Goal: Task Accomplishment & Management: Manage account settings

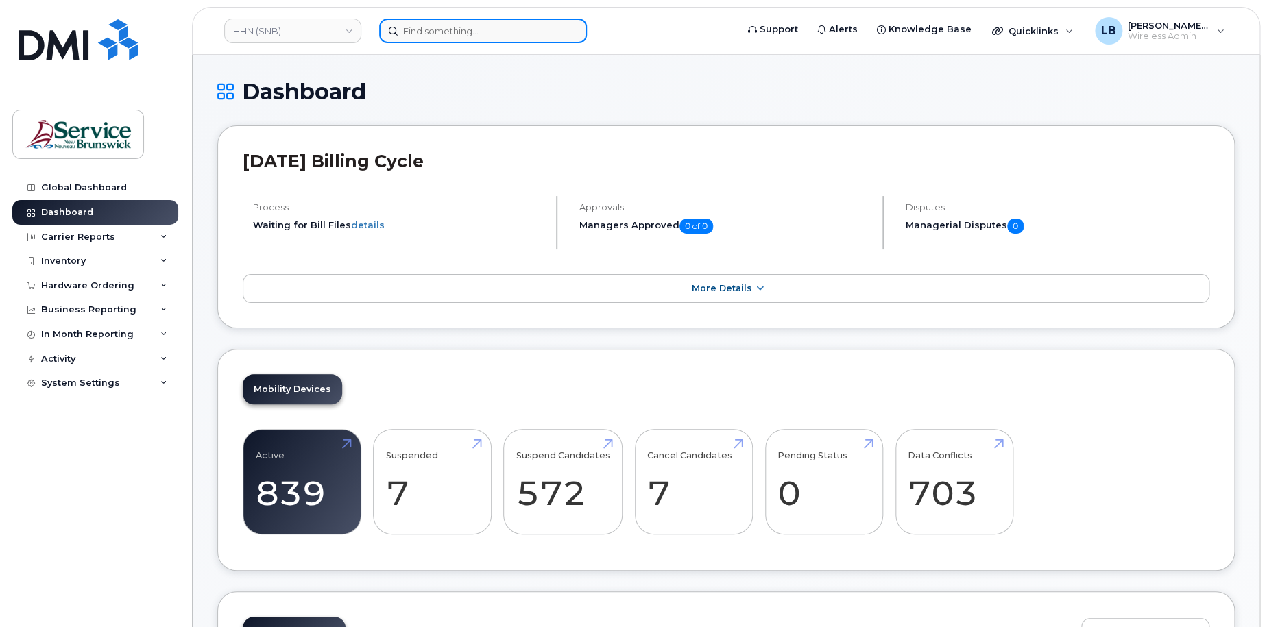
click at [544, 32] on input at bounding box center [483, 31] width 208 height 25
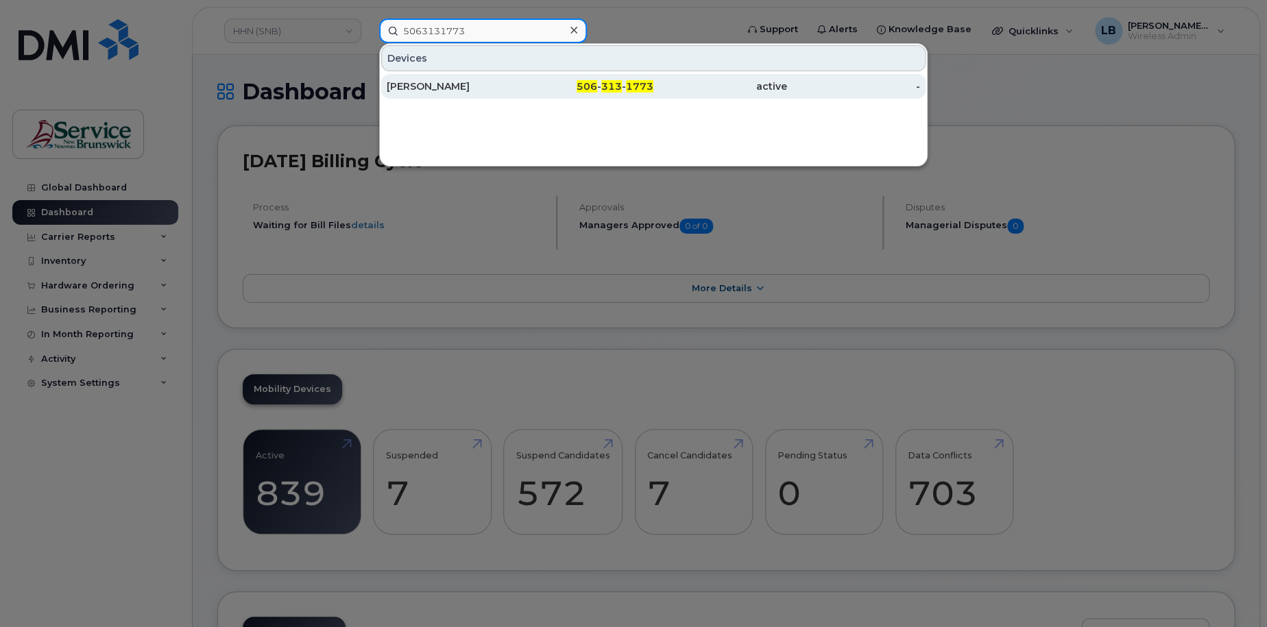
type input "5063131773"
click at [420, 88] on div "Angela Flaherty" at bounding box center [454, 87] width 134 height 14
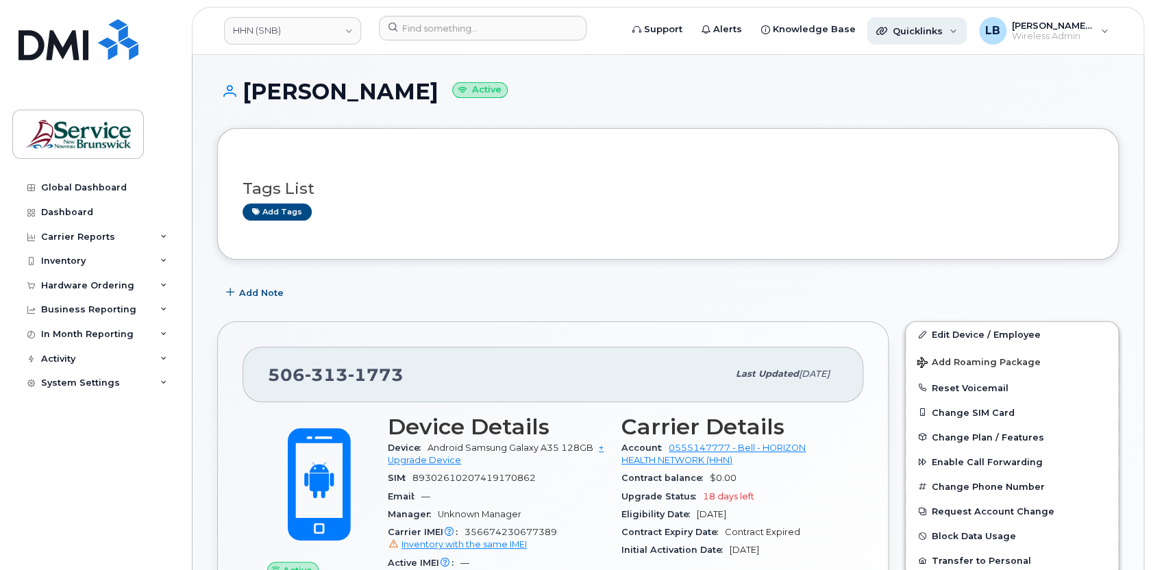
drag, startPoint x: 559, startPoint y: 0, endPoint x: 947, endPoint y: 30, distance: 389.8
click at [947, 30] on div "Quicklinks" at bounding box center [917, 30] width 100 height 27
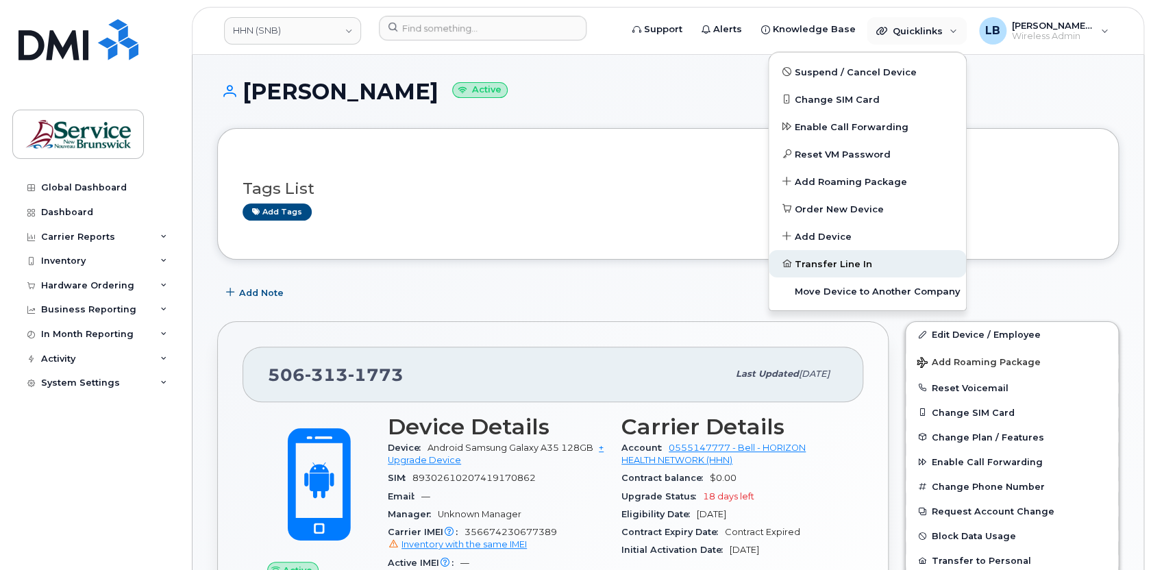
click at [849, 258] on span "Transfer Line In" at bounding box center [833, 265] width 77 height 14
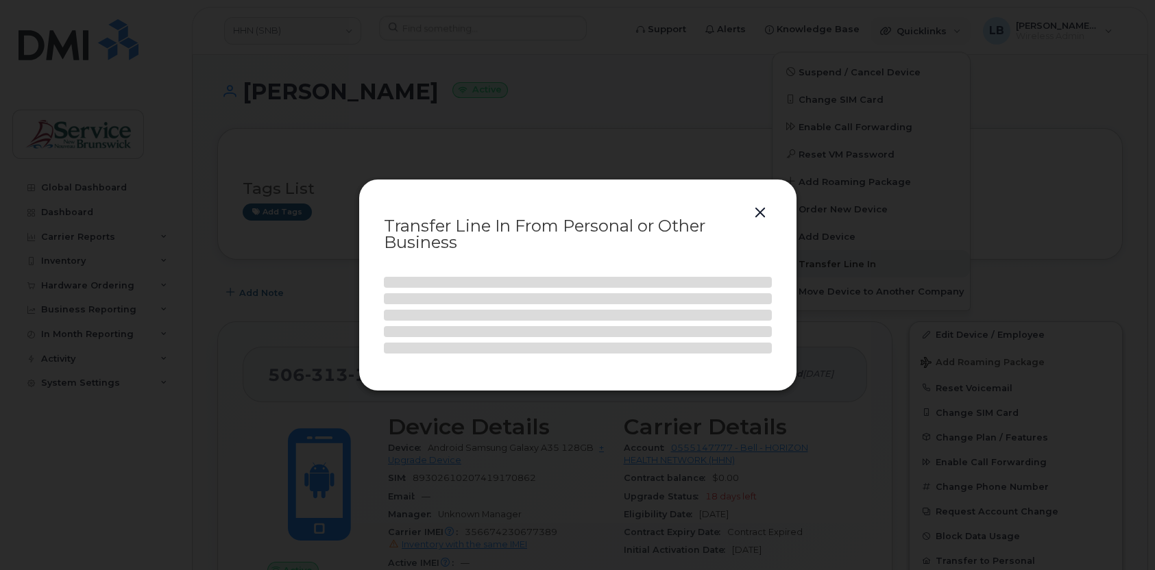
select select
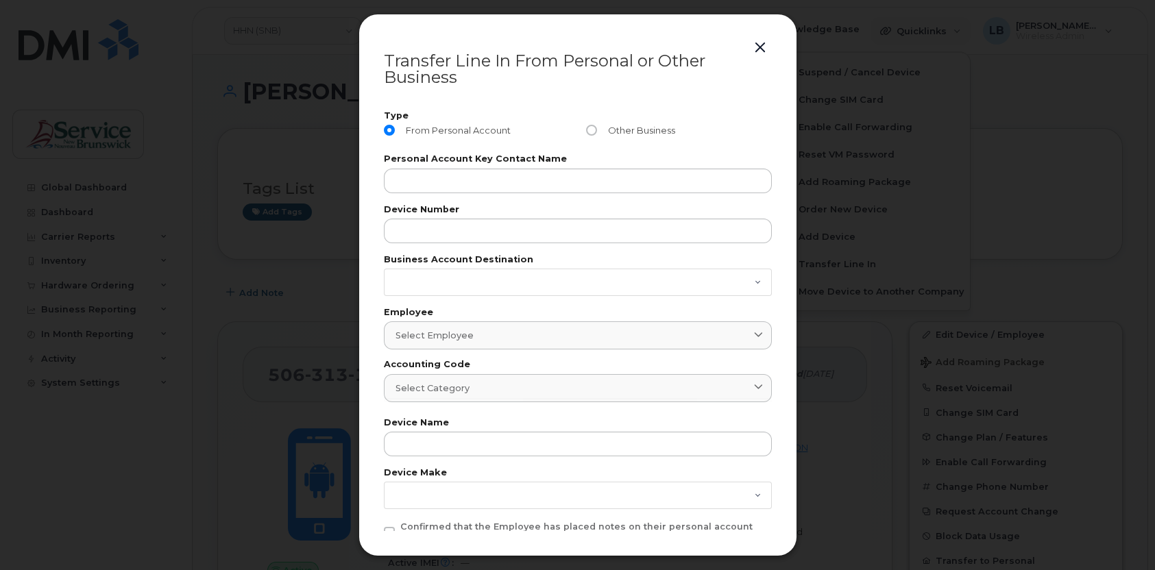
click at [759, 47] on button "button" at bounding box center [760, 47] width 21 height 19
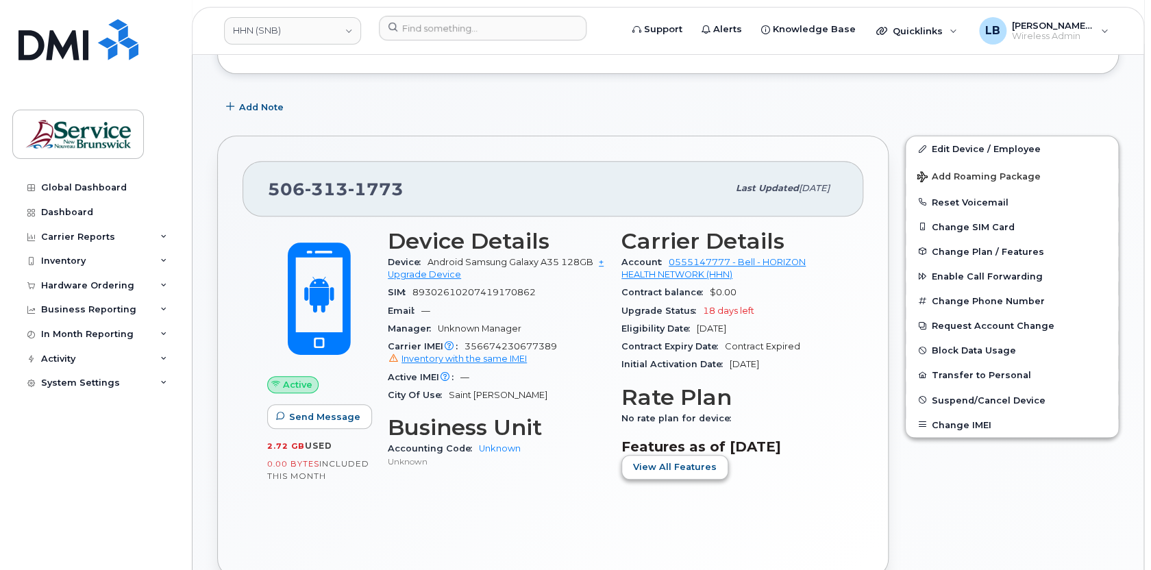
scroll to position [186, 0]
click at [459, 32] on input at bounding box center [483, 28] width 208 height 25
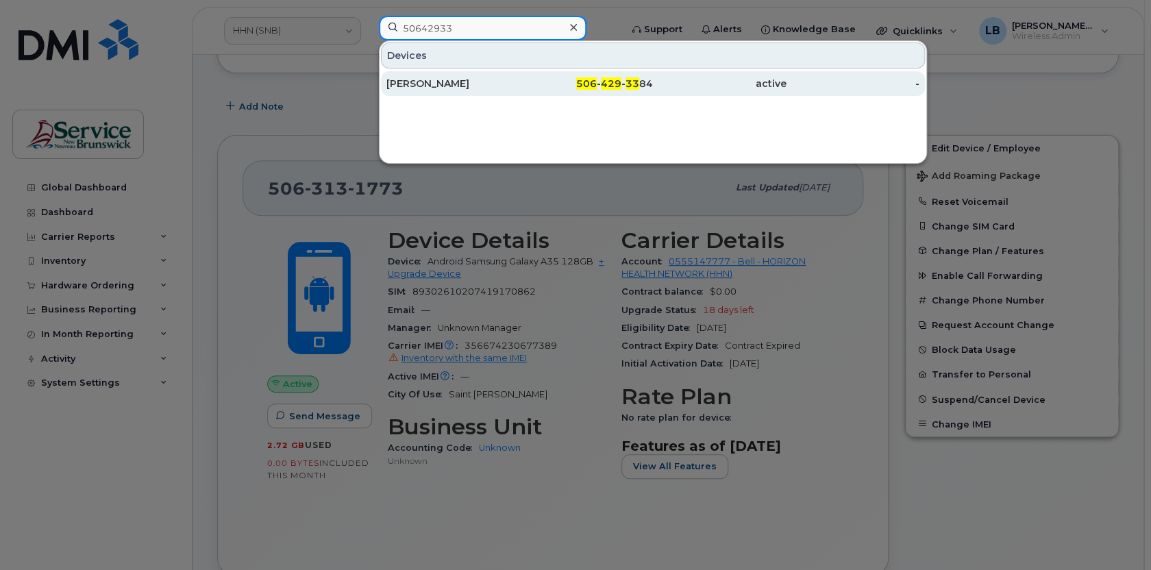
type input "50642933"
click at [581, 82] on span "506" at bounding box center [586, 83] width 21 height 12
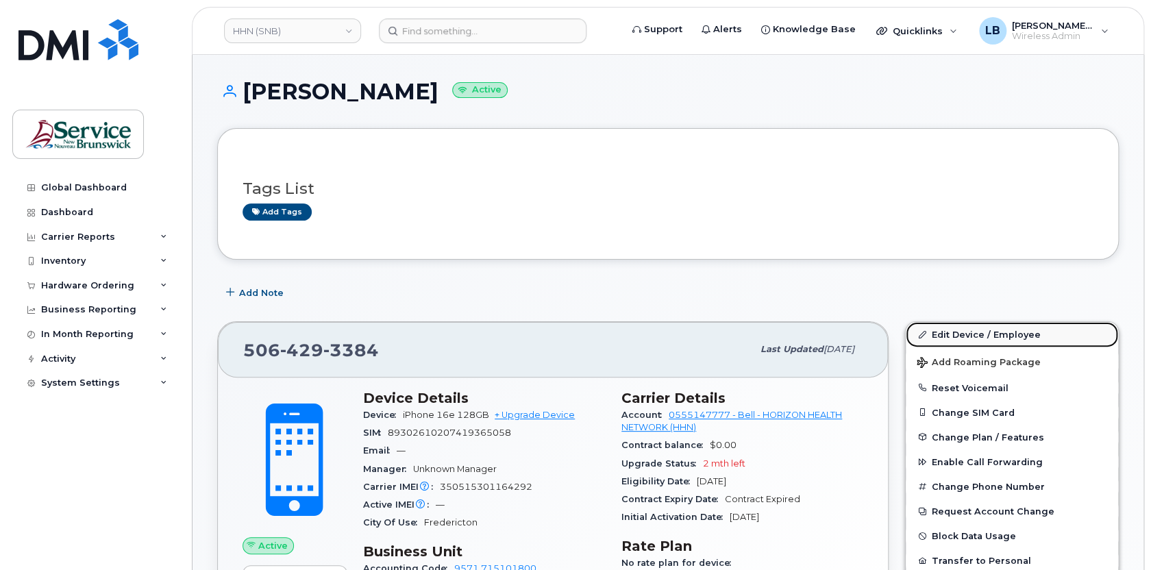
click at [985, 337] on link "Edit Device / Employee" at bounding box center [1012, 334] width 212 height 25
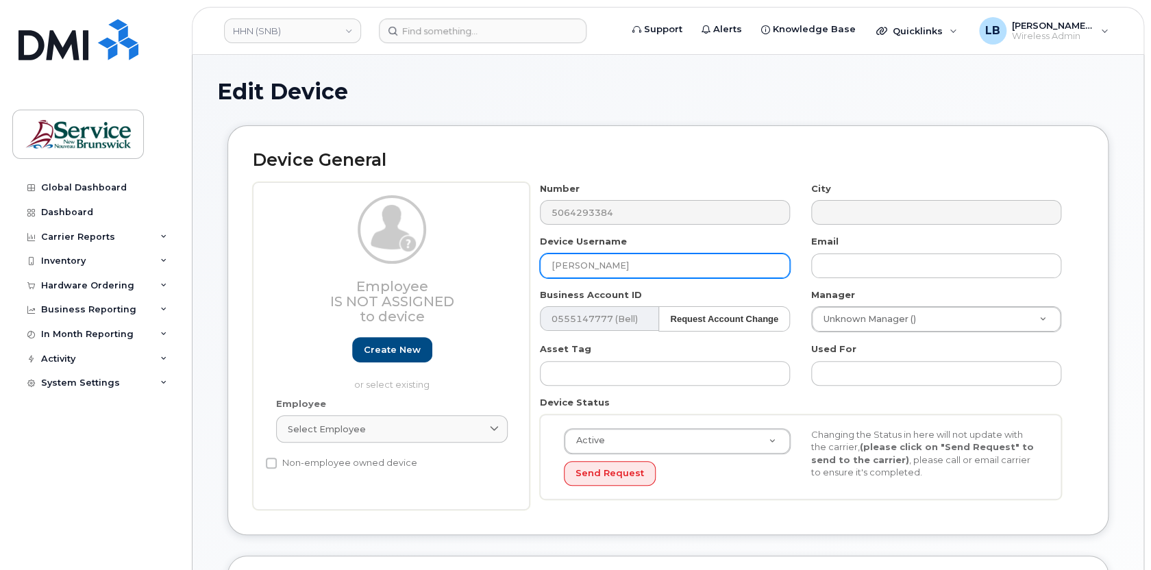
click at [643, 261] on input "[PERSON_NAME]" at bounding box center [665, 266] width 250 height 25
drag, startPoint x: 611, startPoint y: 265, endPoint x: 488, endPoint y: 246, distance: 124.1
click at [488, 246] on div "Employee Is not assigned to device Create new or select existing Employee Selec…" at bounding box center [668, 346] width 831 height 328
paste input "[PERSON_NAME] [PERSON_NAME]"
type input "[PERSON_NAME] [PERSON_NAME]"
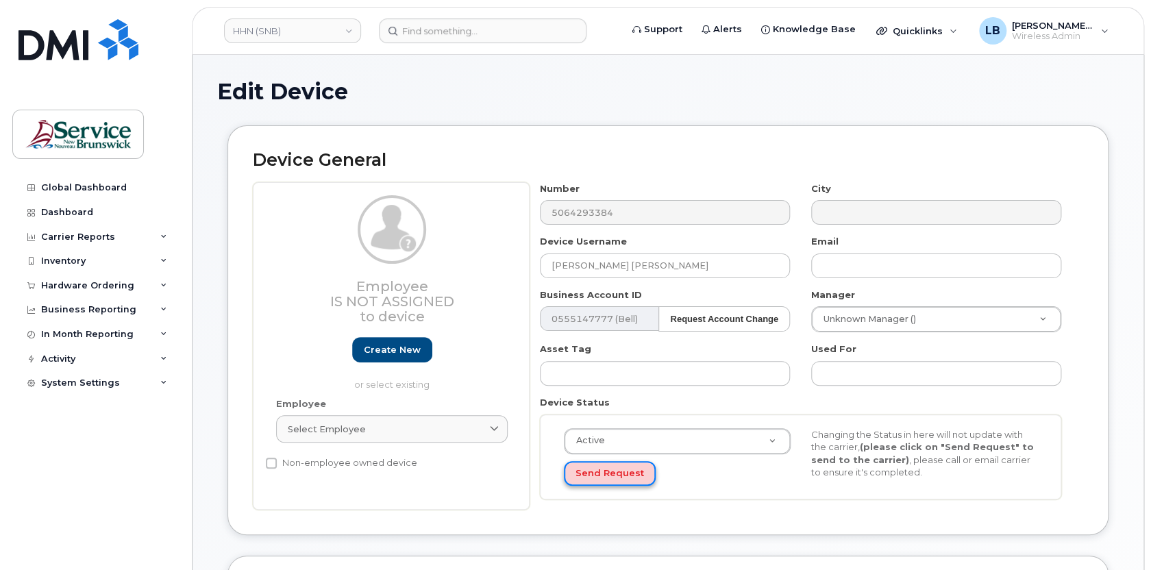
click at [628, 468] on button "Send Request" at bounding box center [610, 473] width 92 height 25
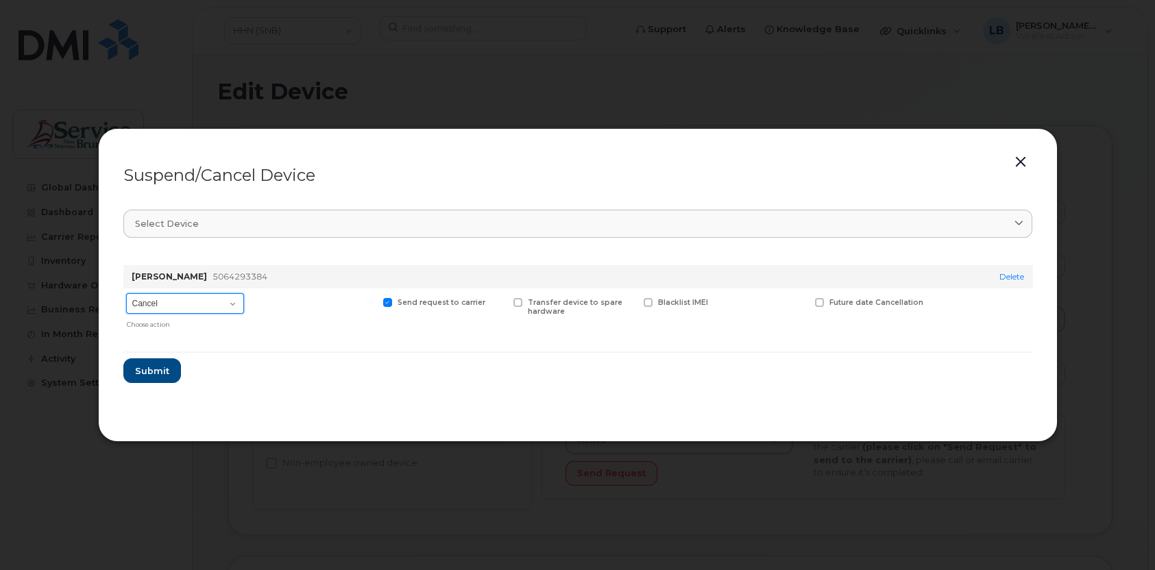
click at [232, 306] on select "Cancel Suspend - Extend Suspension Suspend - Reduced Rate Suspend - Full Rate S…" at bounding box center [185, 303] width 118 height 21
click at [296, 309] on div at bounding box center [313, 311] width 127 height 47
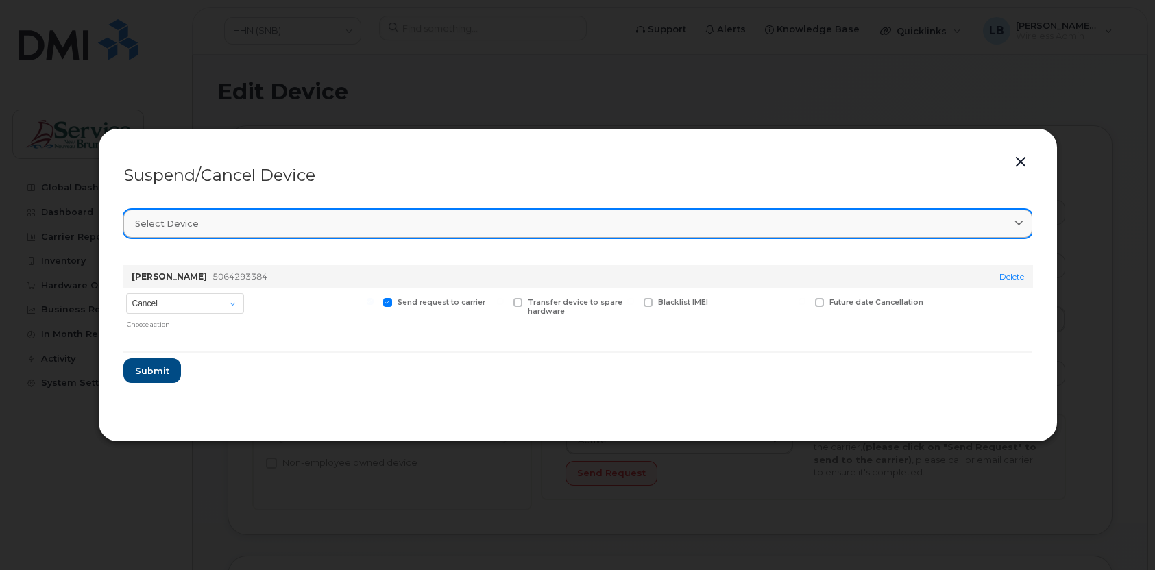
click at [282, 214] on link "Select device" at bounding box center [577, 224] width 909 height 28
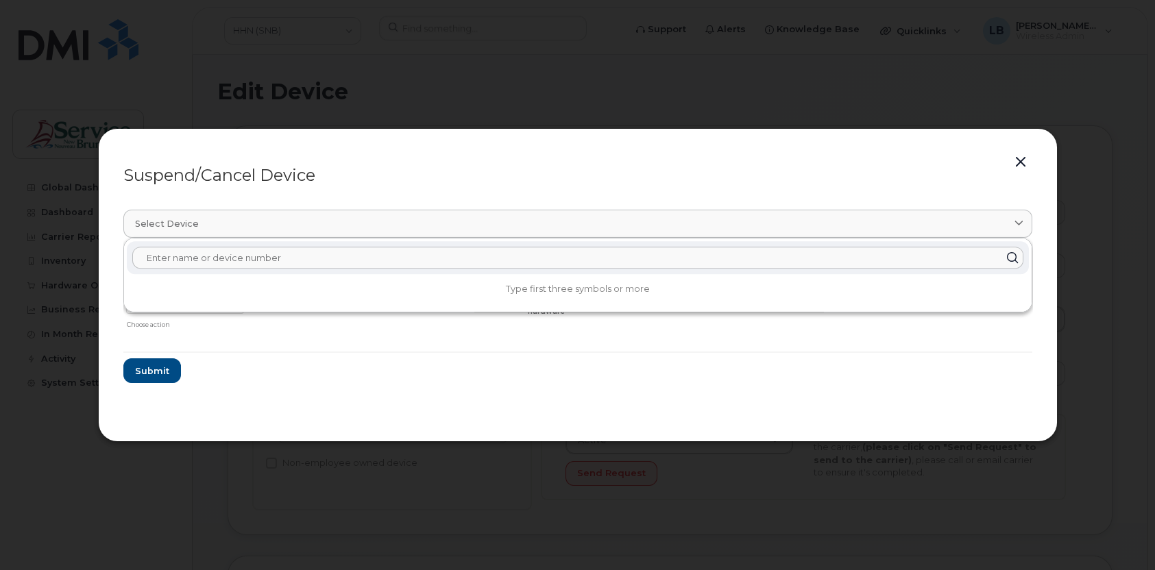
click at [652, 266] on input "text" at bounding box center [577, 258] width 891 height 22
paste input "350515300559963"
type input "350515300559963"
click at [1011, 255] on icon at bounding box center [1013, 258] width 20 height 20
click at [406, 376] on form "Haley Ward 5064293384 Delete Cancel Suspend - Extend Suspension Suspend - Reduc…" at bounding box center [577, 318] width 909 height 129
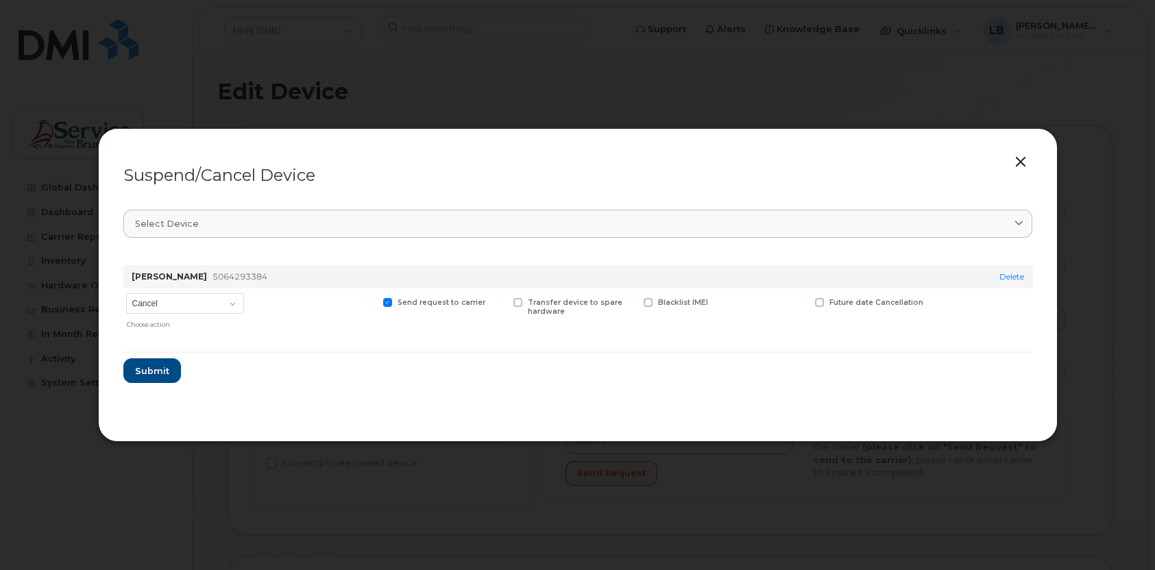
click at [1018, 164] on button "button" at bounding box center [1020, 162] width 21 height 19
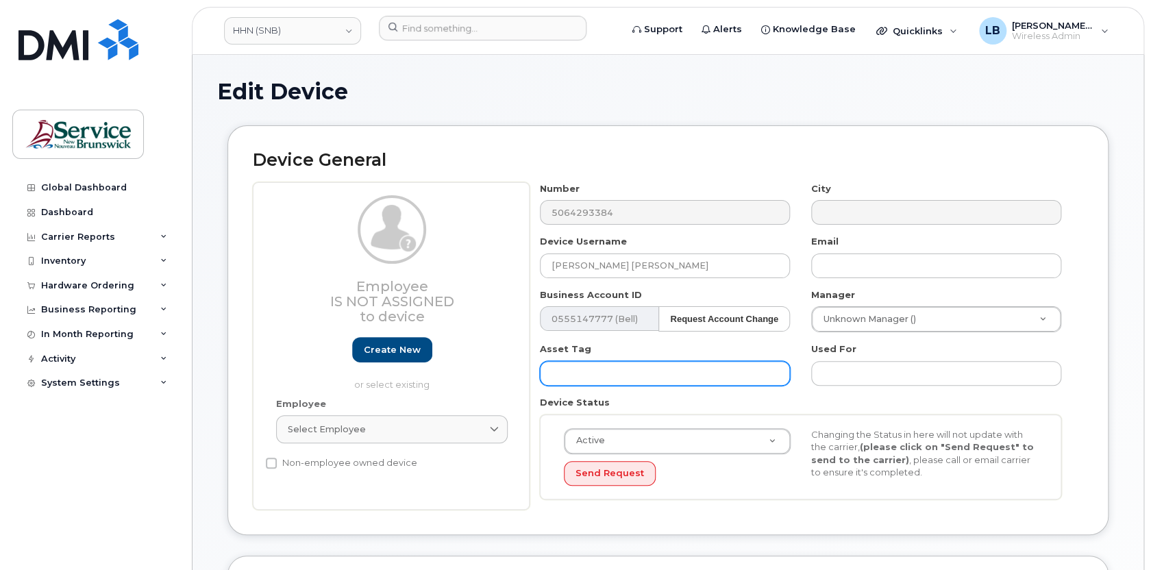
click at [689, 370] on input "text" at bounding box center [665, 373] width 250 height 25
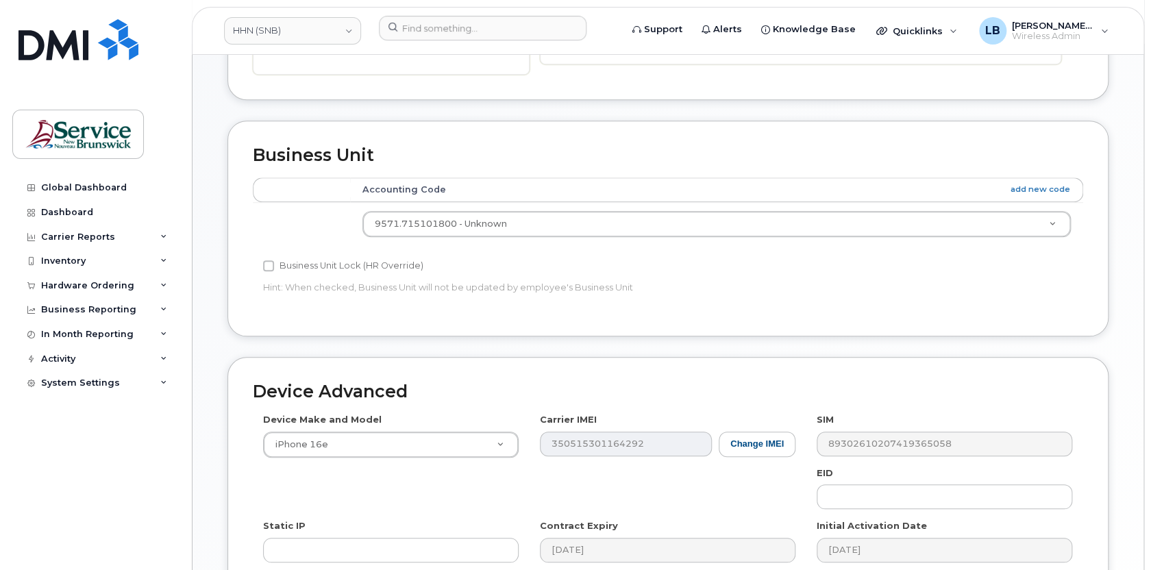
scroll to position [436, 0]
click at [773, 446] on button "Change IMEI" at bounding box center [757, 443] width 77 height 25
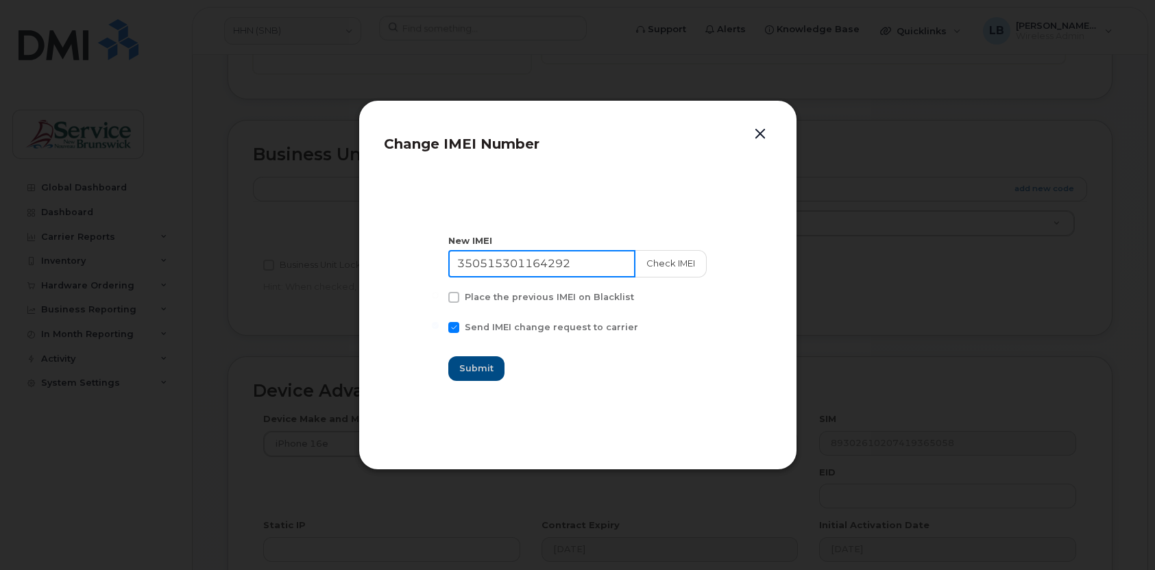
drag, startPoint x: 598, startPoint y: 266, endPoint x: 410, endPoint y: 253, distance: 188.9
click at [410, 253] on section "New IMEI 350515301164292 Check IMEI Place the previous IMEI on Blacklist Send I…" at bounding box center [578, 308] width 388 height 274
paste input "0559963"
type input "350515300559963"
click at [489, 370] on span "Submit" at bounding box center [477, 368] width 34 height 13
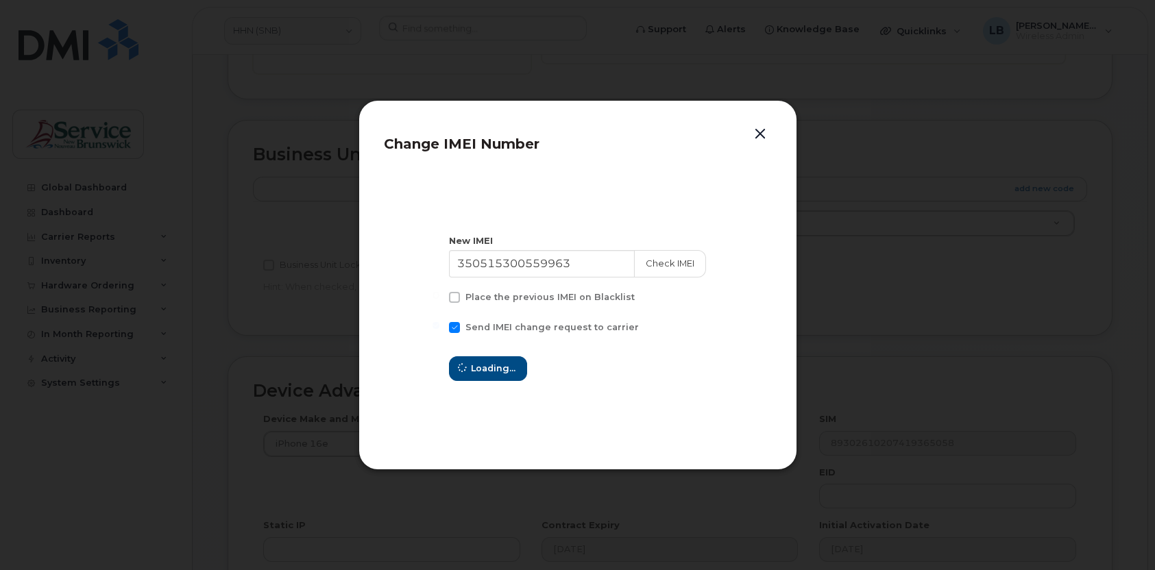
type input "350515300559963"
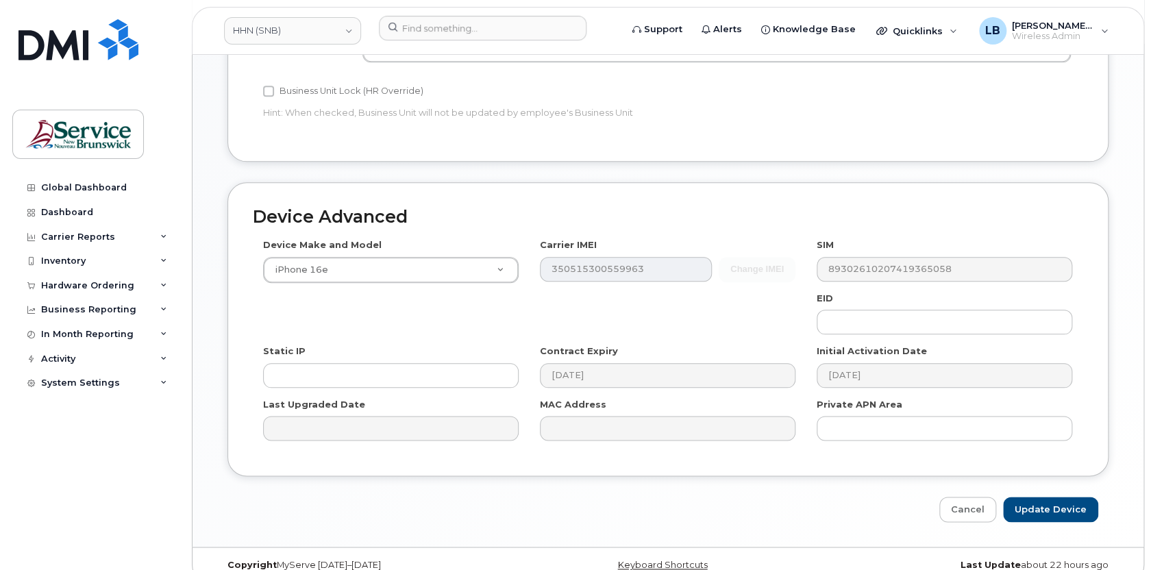
scroll to position [623, 0]
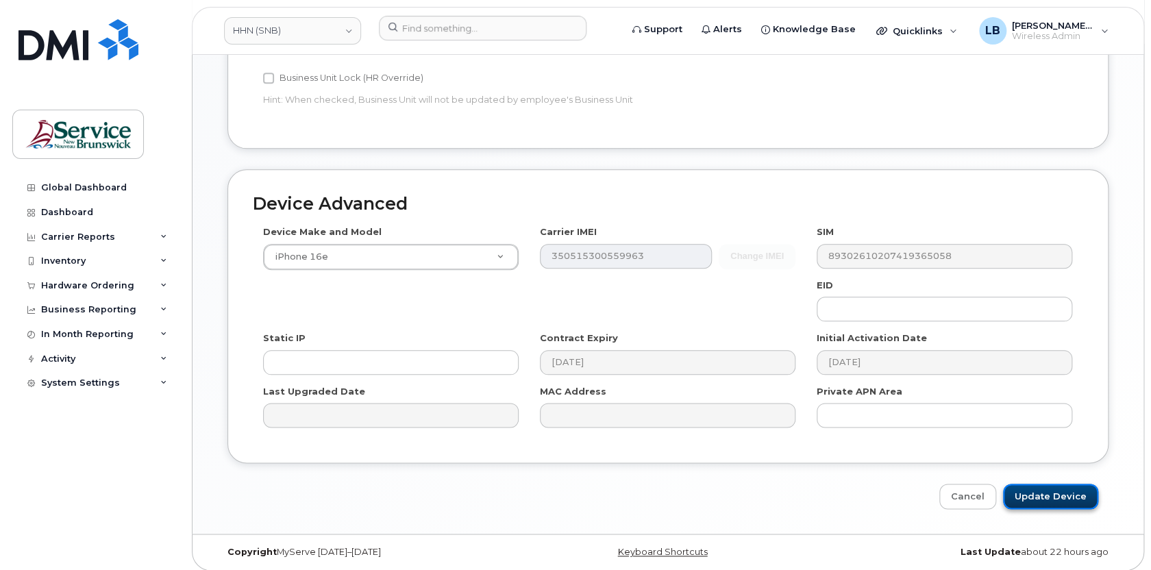
click at [1047, 498] on input "Update Device" at bounding box center [1050, 496] width 95 height 25
type input "Saving..."
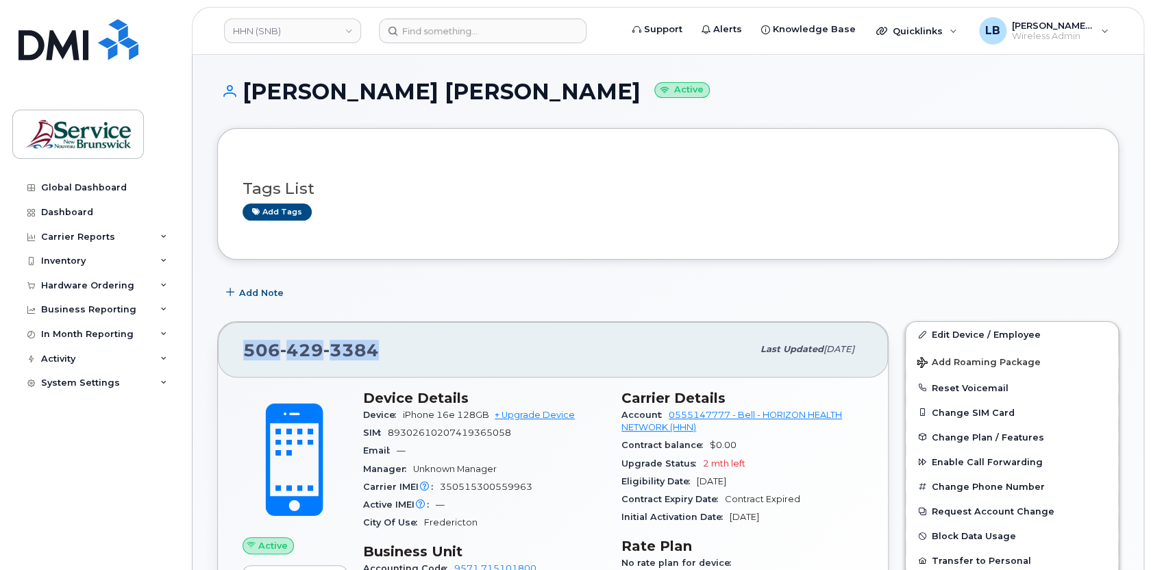
drag, startPoint x: 368, startPoint y: 347, endPoint x: 244, endPoint y: 345, distance: 124.1
click at [243, 345] on div "[PHONE_NUMBER]" at bounding box center [497, 349] width 509 height 29
copy span "[PHONE_NUMBER]"
